Goal: Transaction & Acquisition: Purchase product/service

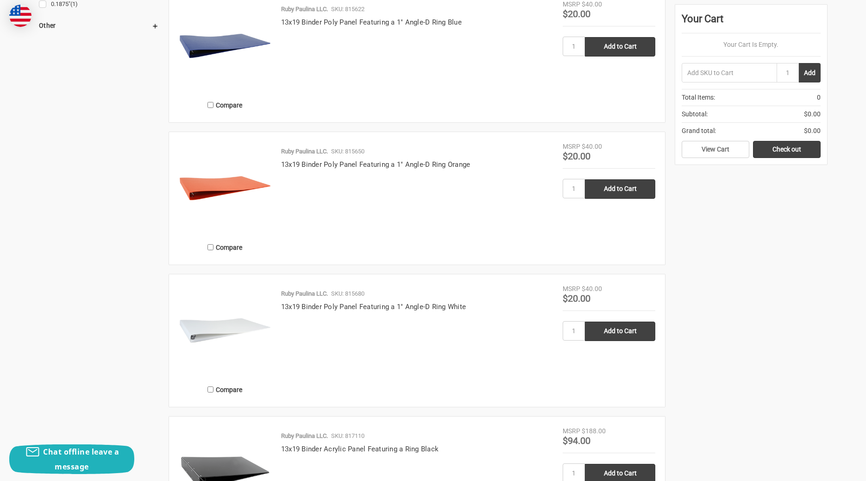
scroll to position [1112, 0]
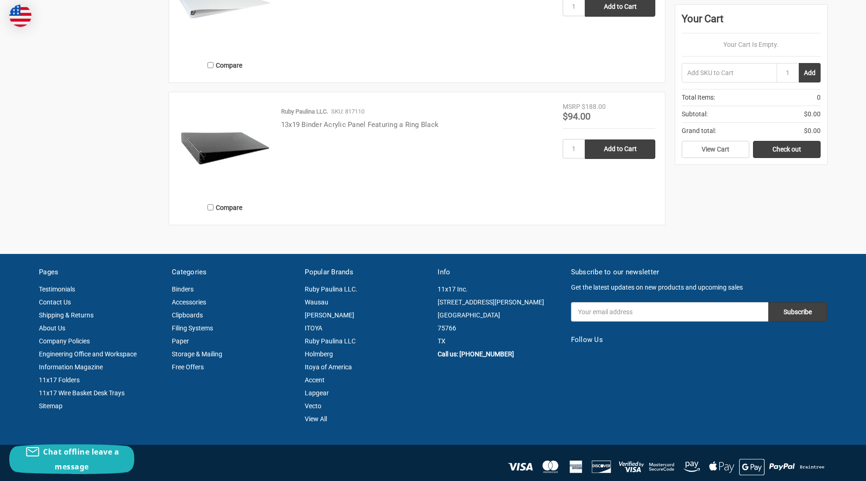
click at [395, 122] on link "13x19 Binder Acrylic Panel Featuring a Ring Black" at bounding box center [360, 124] width 158 height 8
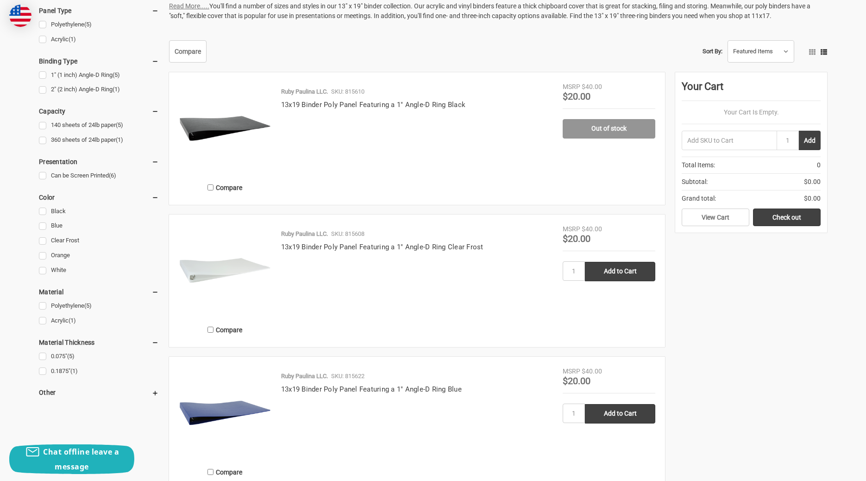
scroll to position [371, 0]
